Goal: Find specific page/section: Find specific page/section

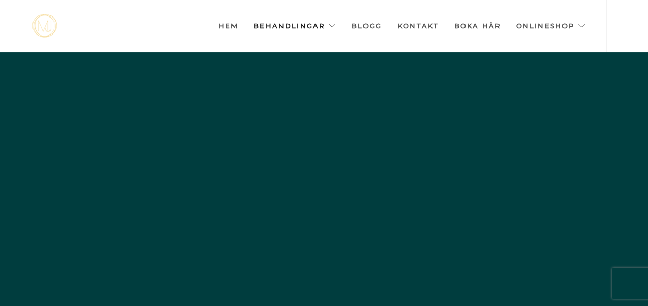
click at [317, 25] on link "Behandlingar" at bounding box center [294, 26] width 82 height 52
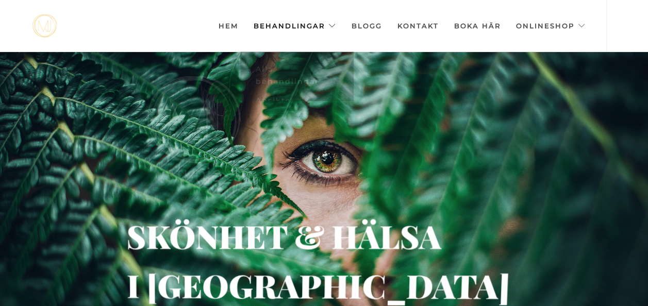
click at [324, 25] on link "Behandlingar" at bounding box center [294, 26] width 82 height 52
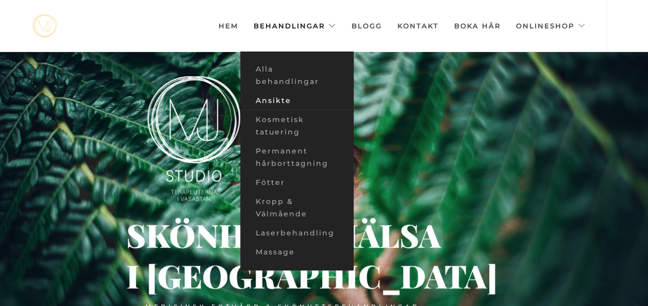
click at [284, 100] on link "Ansikte" at bounding box center [296, 100] width 113 height 19
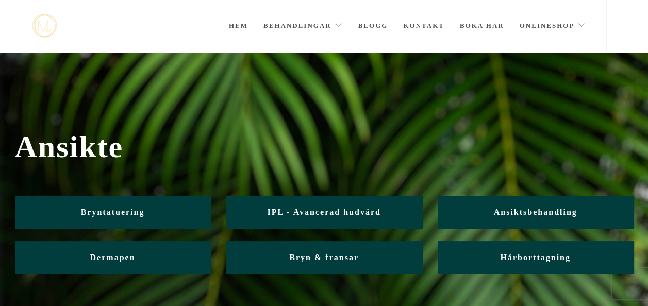
drag, startPoint x: 257, startPoint y: 184, endPoint x: 324, endPoint y: 194, distance: 67.7
click at [324, 194] on div "Ansikte Bryntatuering IPL - Avancerad hudvård Ansiktsbehandling Dermapen Bryn &…" at bounding box center [324, 223] width 618 height 239
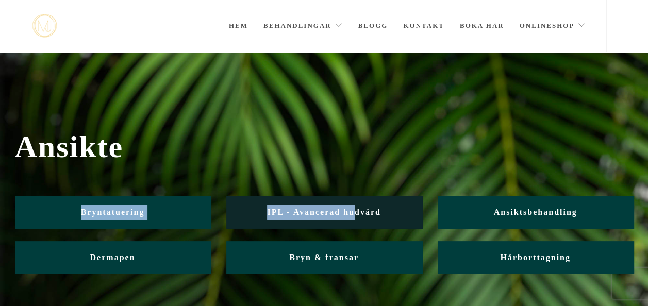
click at [379, 212] on span "IPL - Avancerad hudvård" at bounding box center [323, 212] width 113 height 9
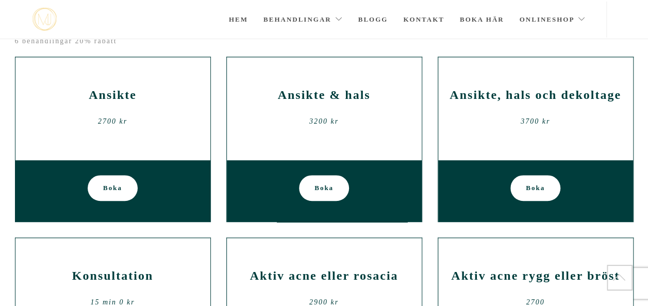
scroll to position [238, 0]
